Goal: Information Seeking & Learning: Learn about a topic

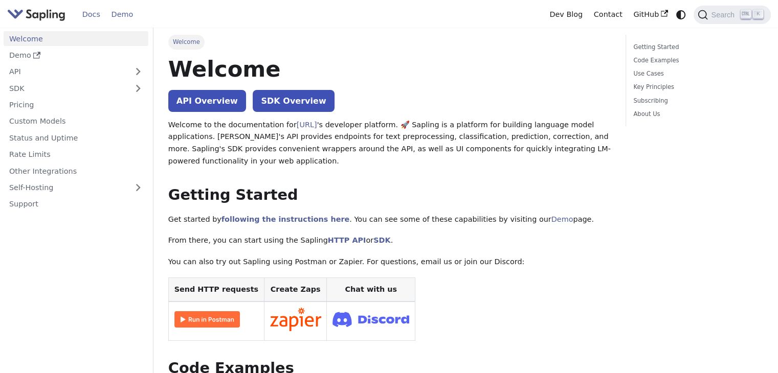
click at [121, 13] on link "Demo" at bounding box center [122, 15] width 33 height 16
drag, startPoint x: 776, startPoint y: 76, endPoint x: 773, endPoint y: 35, distance: 41.5
